Goal: Task Accomplishment & Management: Manage account settings

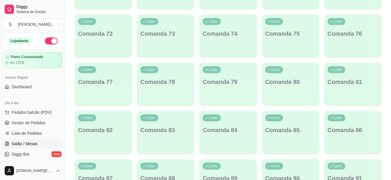
scroll to position [757, 0]
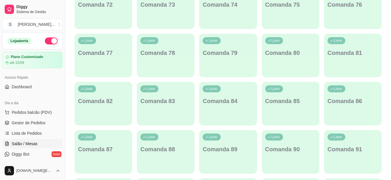
click at [217, 62] on div "Livre Comanda 79" at bounding box center [228, 52] width 58 height 37
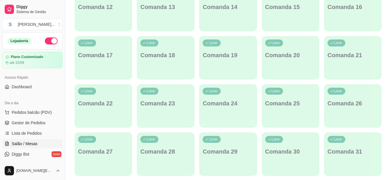
scroll to position [0, 0]
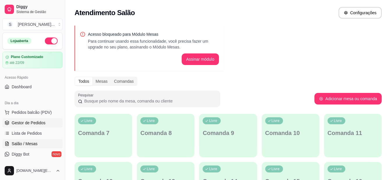
click at [23, 120] on span "Gestor de Pedidos" at bounding box center [29, 123] width 34 height 6
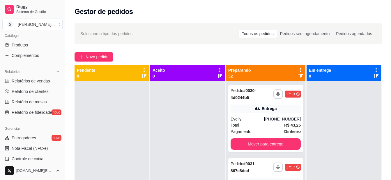
scroll to position [87, 0]
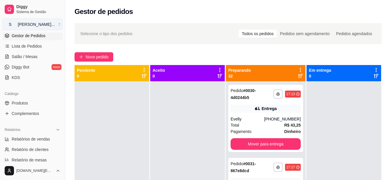
click at [55, 24] on button "S [PERSON_NAME] ..." at bounding box center [32, 25] width 60 height 12
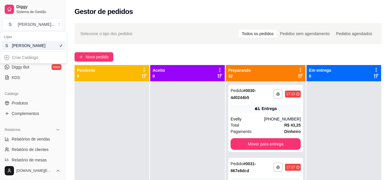
click at [33, 62] on div "Criar Catálogo" at bounding box center [33, 57] width 64 height 9
click at [6, 62] on div "Criar Catálogo" at bounding box center [33, 57] width 64 height 9
click at [24, 62] on div "Criar Catálogo" at bounding box center [33, 57] width 64 height 9
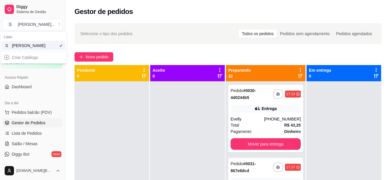
click at [26, 62] on div "Criar Catálogo" at bounding box center [33, 57] width 64 height 9
click at [9, 62] on div "Criar Catálogo" at bounding box center [33, 57] width 64 height 9
click at [9, 61] on div "Criar Catálogo" at bounding box center [33, 57] width 64 height 9
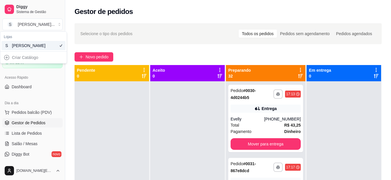
click at [35, 49] on div "[PERSON_NAME]" at bounding box center [25, 46] width 26 height 6
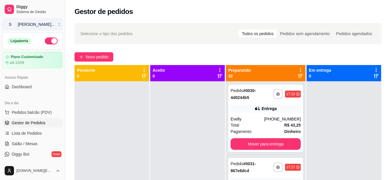
click at [56, 27] on button "S [PERSON_NAME] ..." at bounding box center [32, 25] width 60 height 12
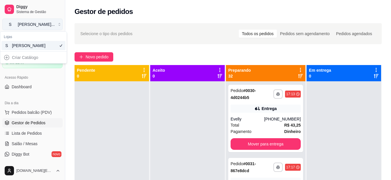
click at [56, 27] on button "S [PERSON_NAME] ..." at bounding box center [32, 25] width 60 height 12
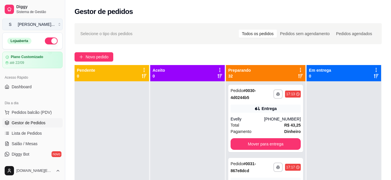
click at [56, 27] on button "S [PERSON_NAME] ..." at bounding box center [32, 25] width 60 height 12
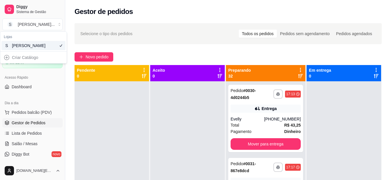
click at [29, 61] on div "Criar Catálogo" at bounding box center [33, 57] width 64 height 9
click at [49, 11] on span "Sistema de Gestão" at bounding box center [38, 12] width 44 height 5
